Goal: Entertainment & Leisure: Consume media (video, audio)

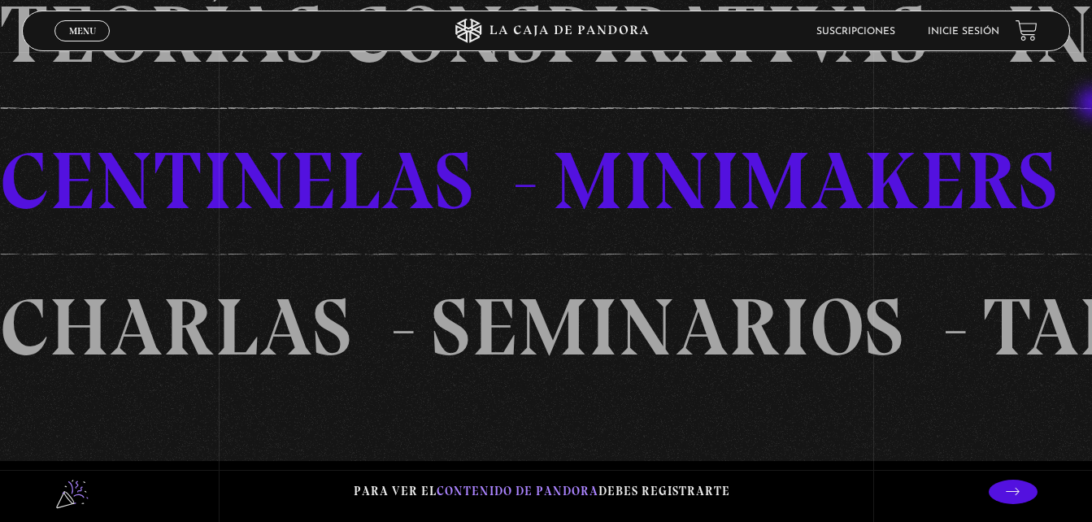
scroll to position [1177, 0]
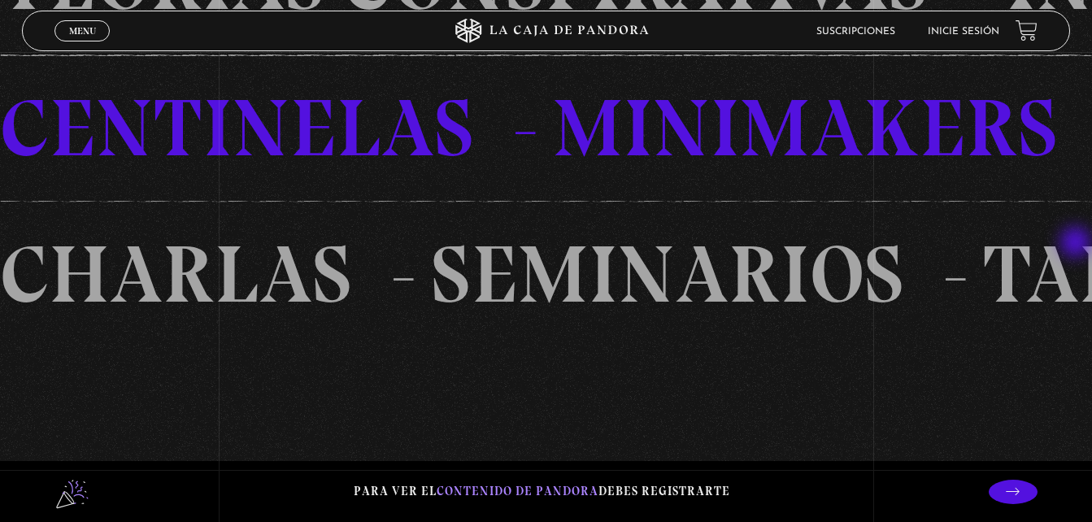
drag, startPoint x: 1088, startPoint y: 194, endPoint x: 1076, endPoint y: 247, distance: 54.0
click at [1076, 247] on div "TEORíAS CONSPIRATIVAS INVESTIGACIONES SIMBOLOGíA DEMONOLOGíA OVNIS OSNIS PARANO…" at bounding box center [546, 127] width 1092 height 439
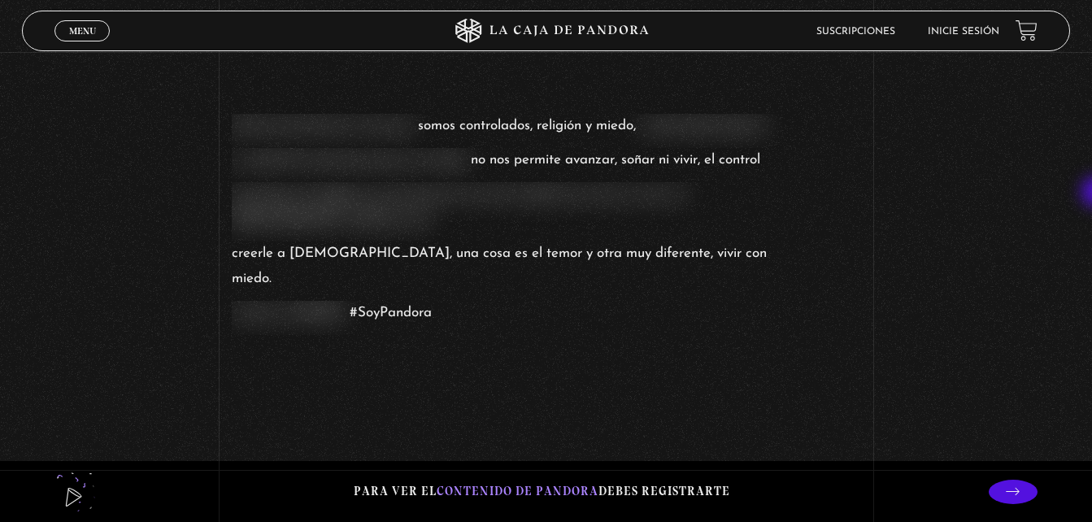
scroll to position [1554, 0]
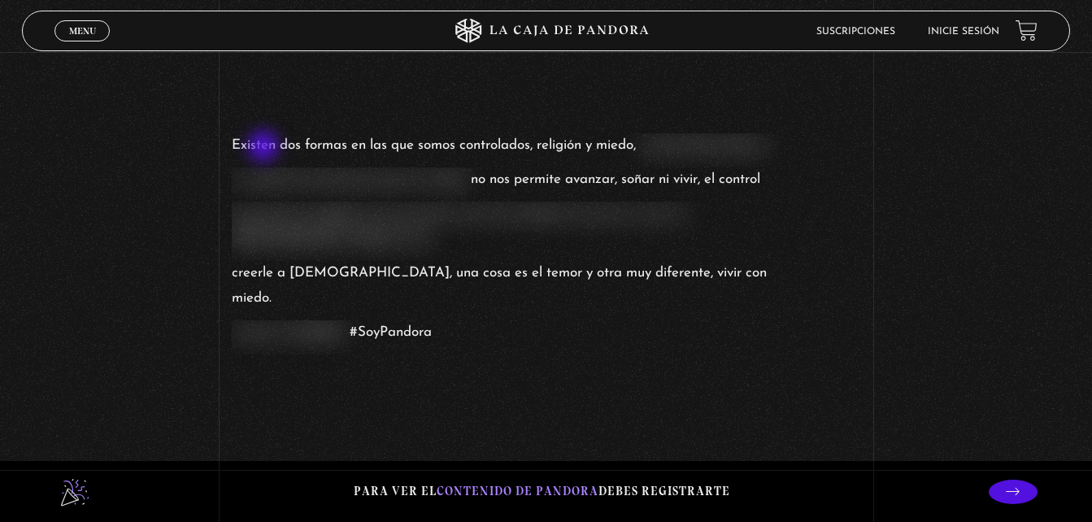
click at [265, 148] on span "Existen dos formas en las que" at bounding box center [323, 145] width 182 height 25
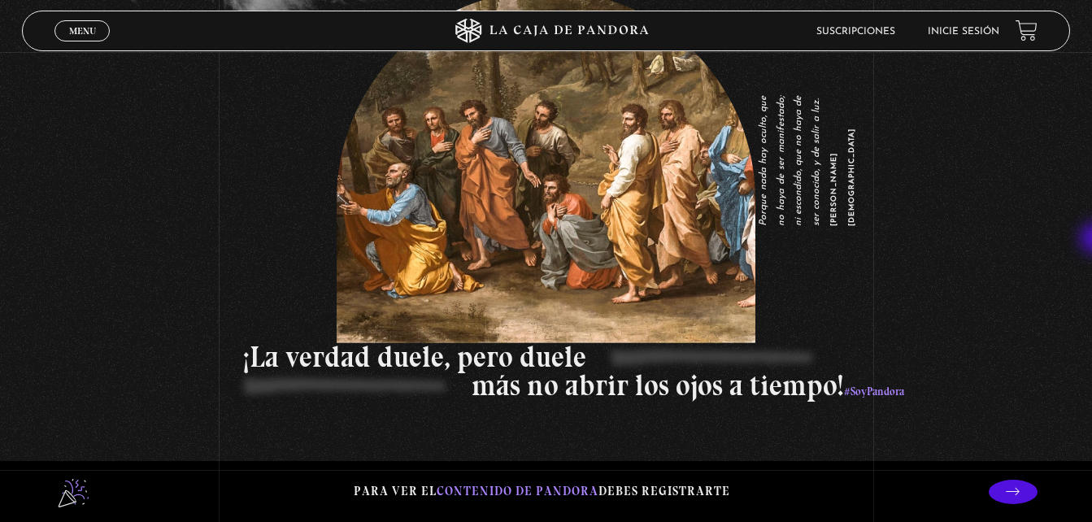
scroll to position [2215, 0]
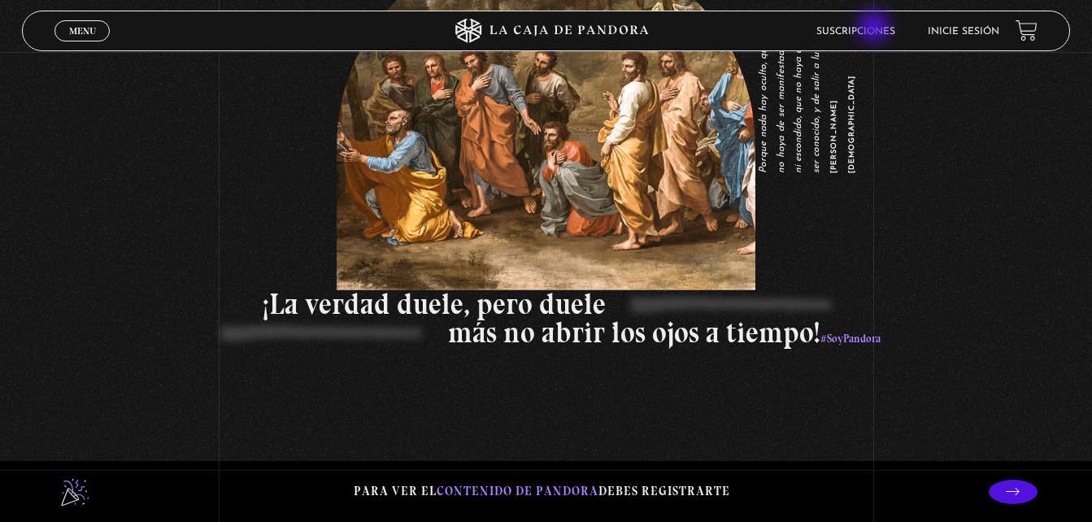
click at [875, 28] on link "Suscripciones" at bounding box center [855, 32] width 79 height 10
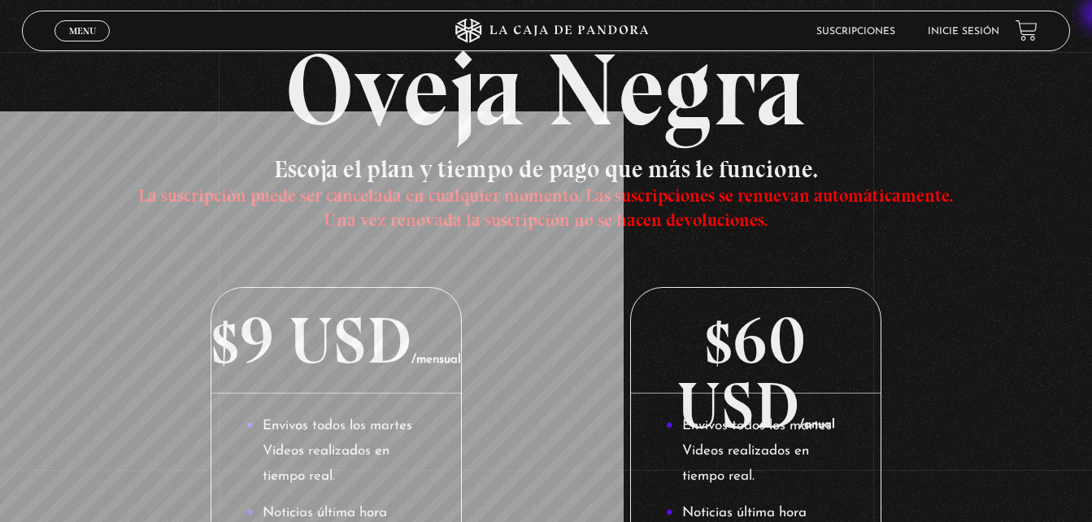
scroll to position [87, 0]
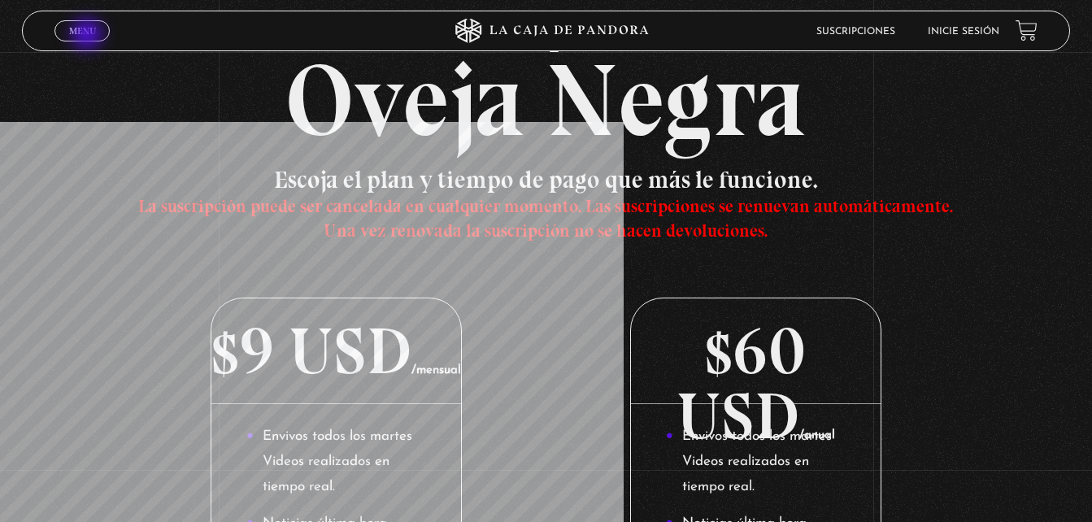
click at [89, 36] on span "Menu" at bounding box center [82, 31] width 27 height 10
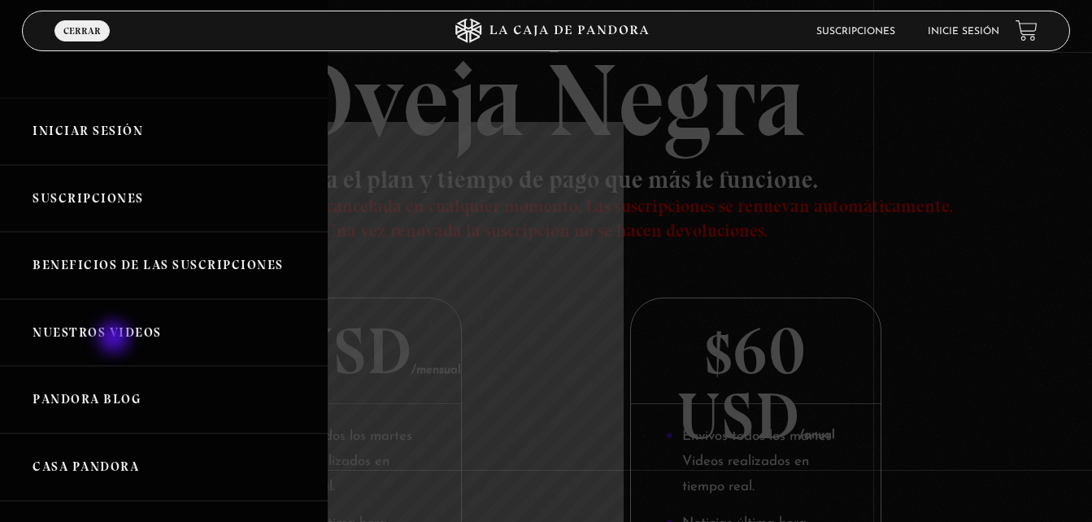
click at [115, 339] on link "Nuestros Videos" at bounding box center [164, 332] width 328 height 67
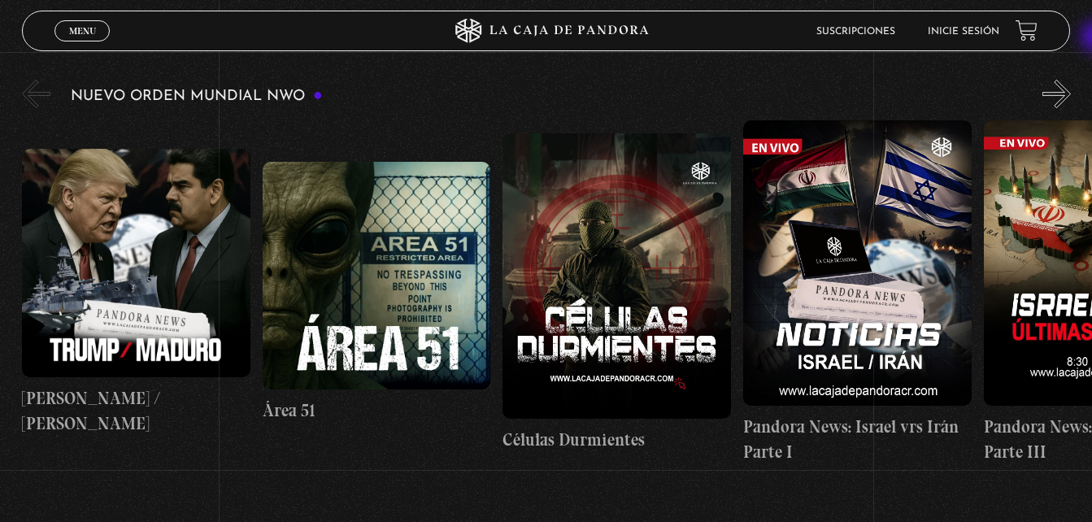
scroll to position [279, 0]
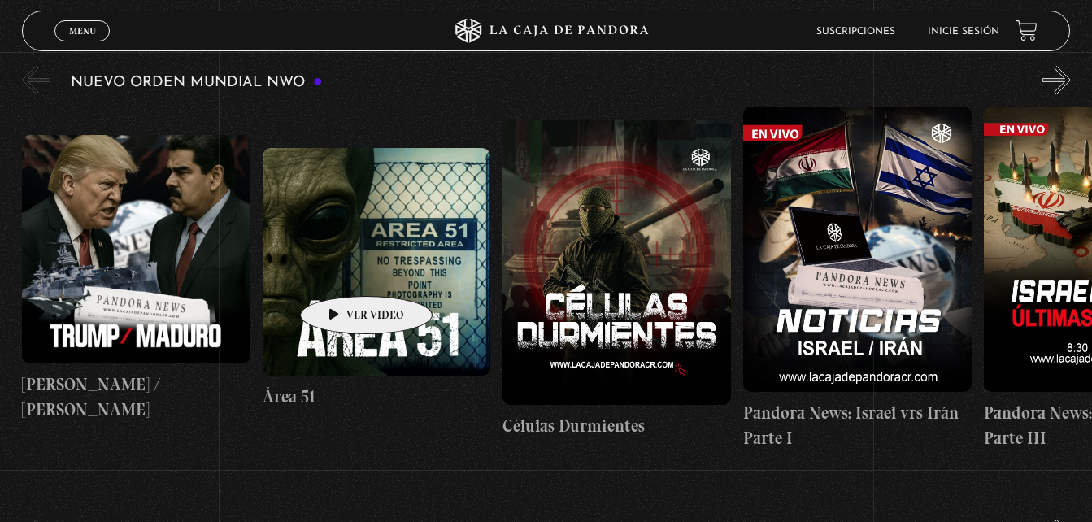
click at [341, 271] on figure at bounding box center [377, 262] width 228 height 228
click at [345, 291] on figure at bounding box center [377, 262] width 228 height 228
